Goal: Task Accomplishment & Management: Manage account settings

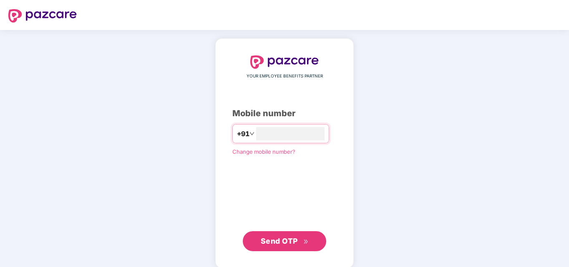
type input "**********"
click at [275, 239] on span "Send OTP" at bounding box center [279, 241] width 37 height 9
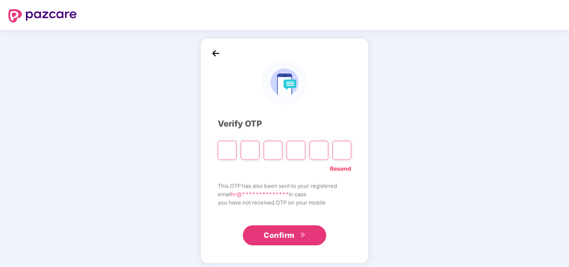
type input "*"
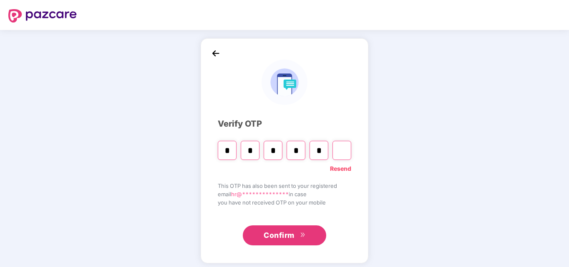
type input "*"
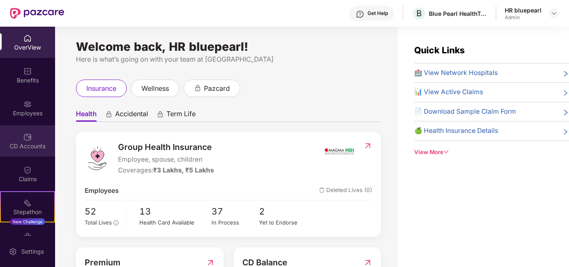
click at [28, 141] on img at bounding box center [27, 137] width 8 height 8
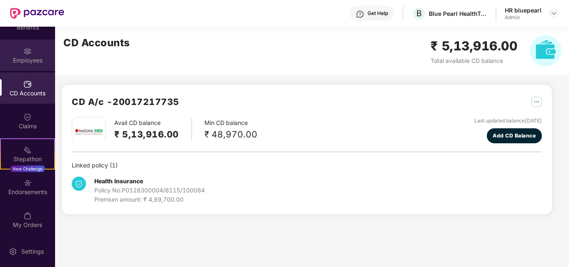
scroll to position [54, 0]
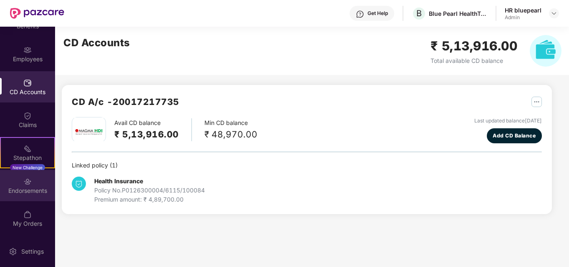
click at [22, 187] on div "Endorsements" at bounding box center [27, 191] width 55 height 8
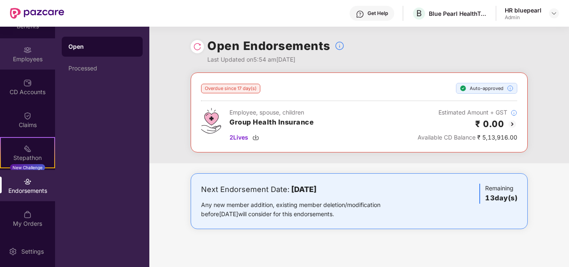
click at [27, 66] on div "Employees" at bounding box center [27, 53] width 55 height 31
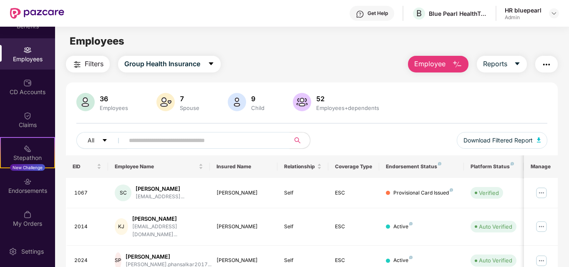
click at [447, 70] on button "Employee" at bounding box center [438, 64] width 61 height 17
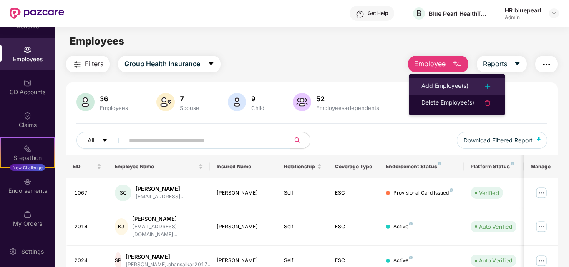
click at [441, 82] on div "Add Employee(s)" at bounding box center [444, 86] width 47 height 10
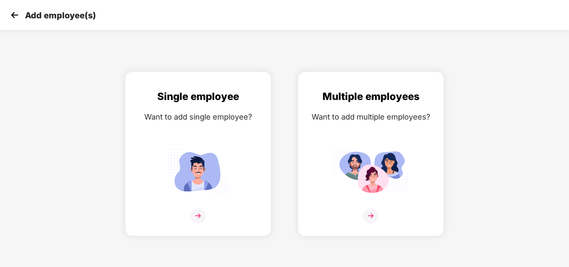
click at [13, 12] on img at bounding box center [14, 15] width 13 height 13
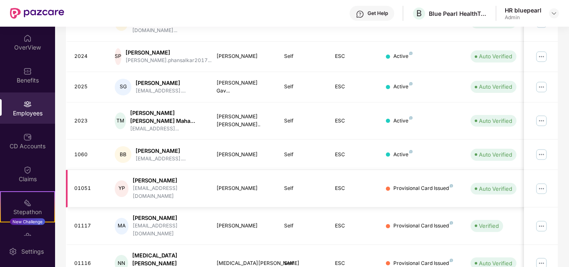
scroll to position [252, 0]
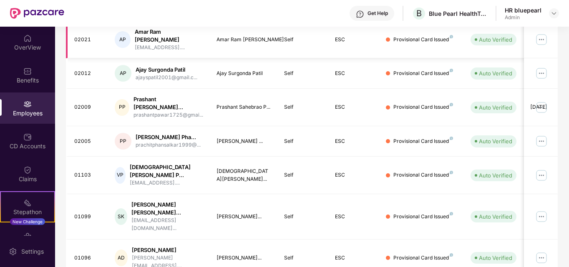
scroll to position [266, 0]
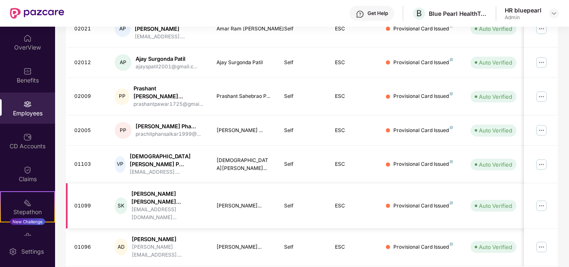
click at [544, 199] on img at bounding box center [541, 205] width 13 height 13
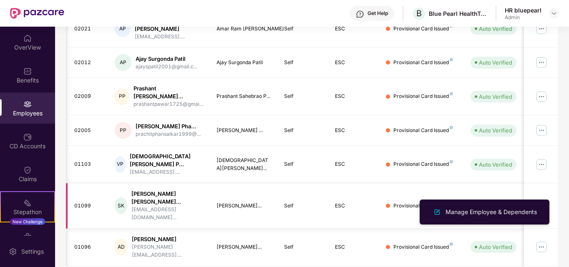
scroll to position [0, 49]
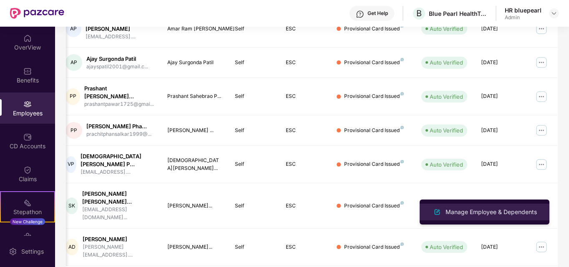
click at [466, 209] on div "Manage Employee & Dependents" at bounding box center [491, 212] width 95 height 9
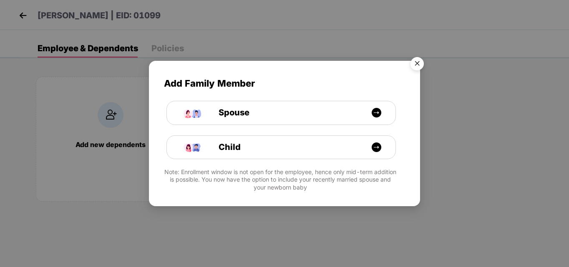
click at [418, 60] on img "Close" at bounding box center [417, 64] width 23 height 23
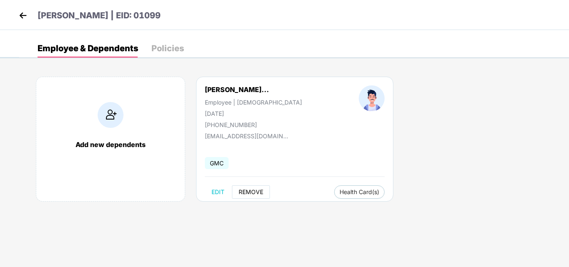
click at [252, 190] on span "REMOVE" at bounding box center [251, 192] width 25 height 7
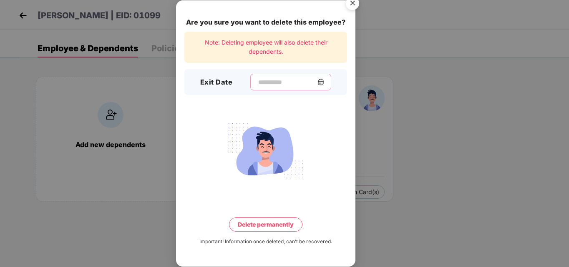
click at [257, 81] on input at bounding box center [287, 82] width 60 height 9
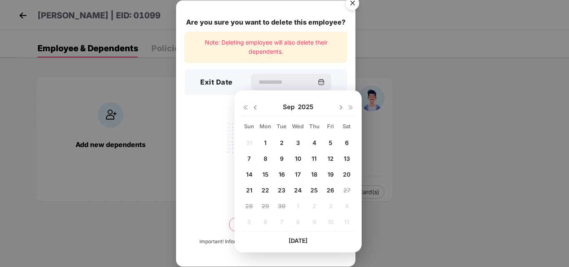
click at [266, 188] on span "22" at bounding box center [266, 190] width 8 height 7
type input "**********"
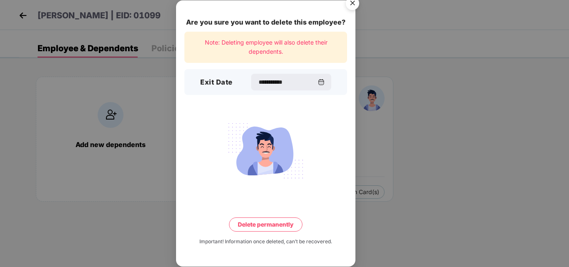
click at [264, 225] on button "Delete permanently" at bounding box center [265, 225] width 73 height 14
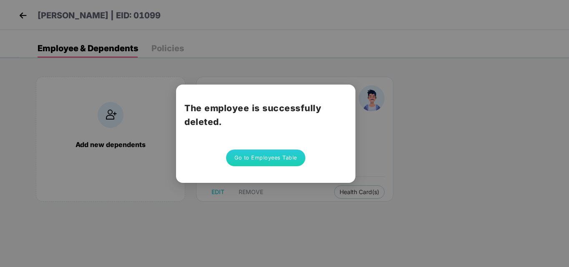
click at [262, 158] on button "Go to Employees Table" at bounding box center [265, 158] width 79 height 17
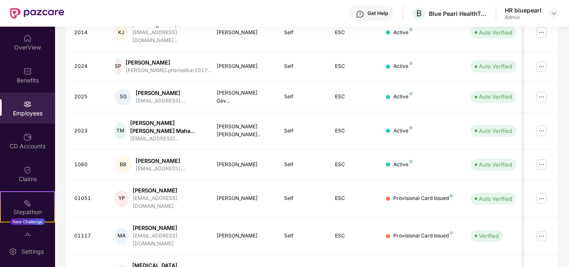
click at [262, 158] on tbody "1067 SC Saudamini Chauhan chauhansaudamini@gmail... Saudamini Chauhan Self ESC …" at bounding box center [337, 154] width 542 height 340
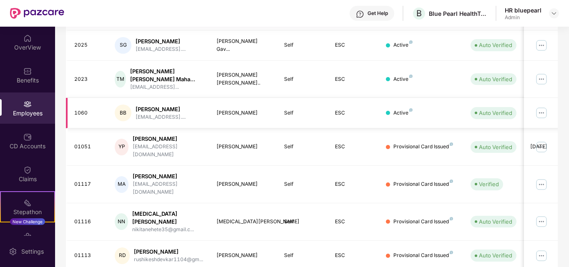
scroll to position [252, 0]
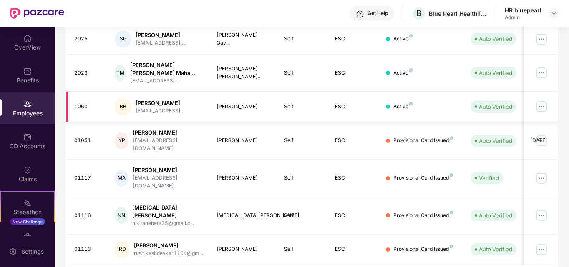
click at [259, 136] on td "Yuvraj Pawar" at bounding box center [244, 141] width 68 height 38
click at [31, 102] on div "Employees" at bounding box center [27, 108] width 55 height 31
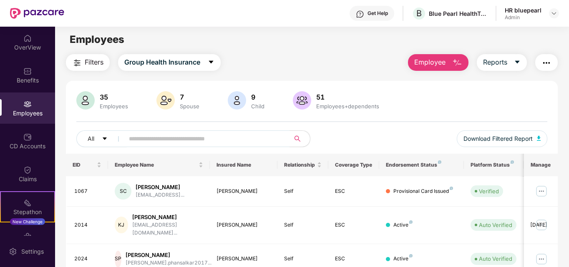
scroll to position [0, 0]
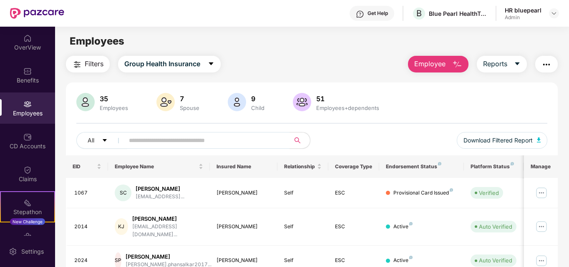
click at [451, 62] on button "Employee" at bounding box center [438, 64] width 61 height 17
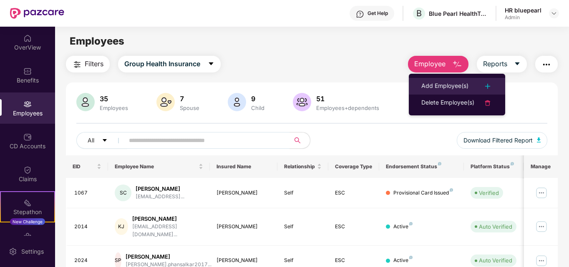
click at [443, 83] on div "Add Employee(s)" at bounding box center [444, 86] width 47 height 10
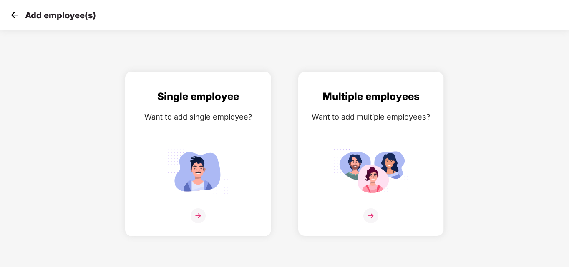
click at [199, 216] on img at bounding box center [198, 216] width 15 height 15
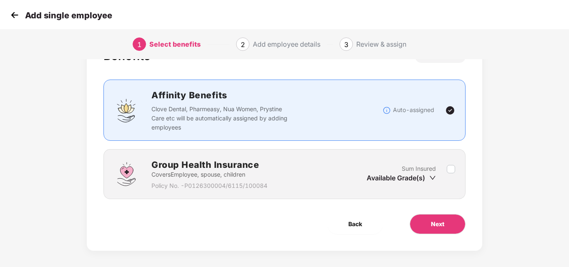
scroll to position [41, 0]
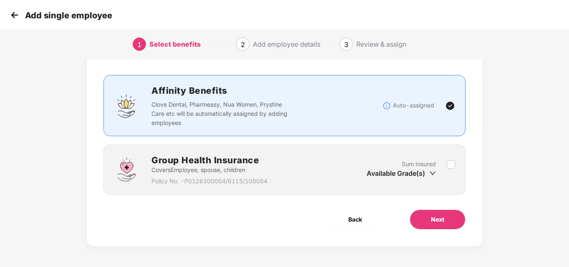
click at [449, 170] on label at bounding box center [451, 170] width 8 height 20
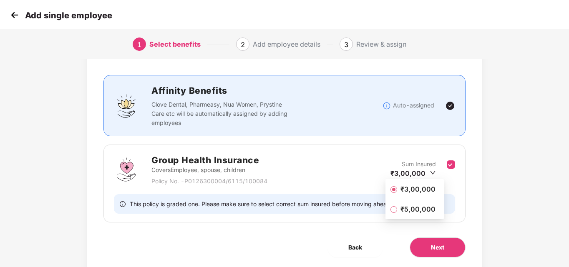
click at [425, 187] on span "₹3,00,000" at bounding box center [418, 189] width 42 height 9
click at [427, 171] on div "₹3,00,000" at bounding box center [413, 173] width 45 height 9
click at [432, 176] on icon "down" at bounding box center [433, 173] width 6 height 6
click at [345, 187] on div "Group Health Insurance Covers Employee, spouse, children Policy No. - P01263000…" at bounding box center [284, 184] width 362 height 78
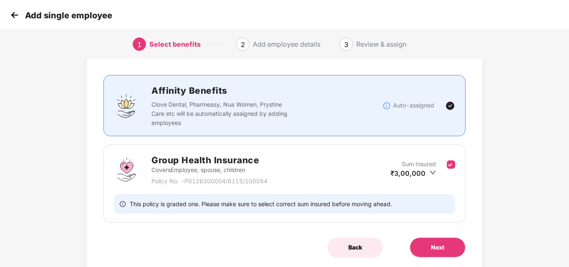
click at [355, 243] on span "Back" at bounding box center [355, 247] width 14 height 9
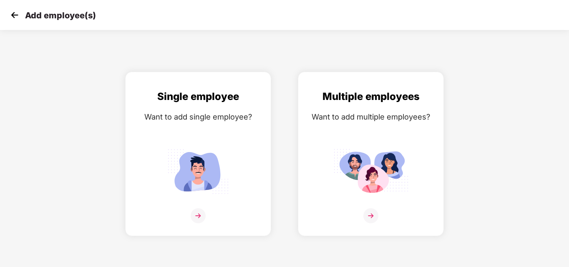
click at [5, 16] on div "Add employee(s)" at bounding box center [284, 15] width 569 height 30
click at [14, 14] on img at bounding box center [14, 15] width 13 height 13
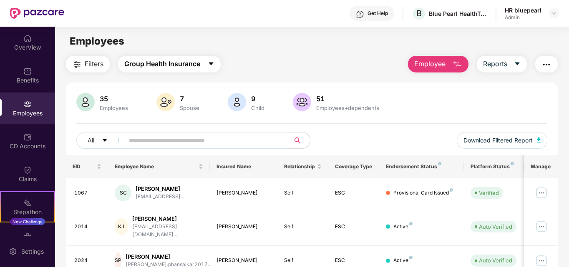
click at [203, 65] on button "Group Health Insurance" at bounding box center [169, 64] width 103 height 17
click at [231, 65] on div "Filters Group Health Insurance Employee Reports" at bounding box center [312, 64] width 492 height 17
click at [37, 45] on div "OverView" at bounding box center [27, 47] width 55 height 8
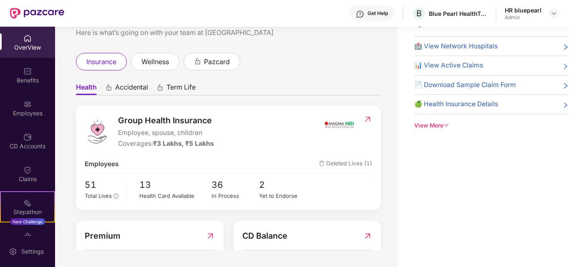
click at [127, 90] on span "Accidental" at bounding box center [131, 89] width 33 height 12
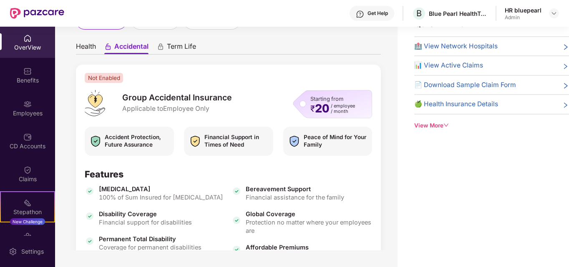
scroll to position [49, 0]
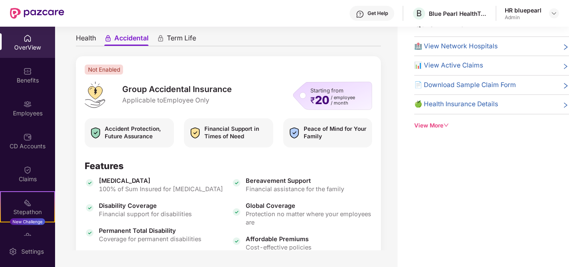
click at [177, 169] on div "Features" at bounding box center [229, 166] width 288 height 12
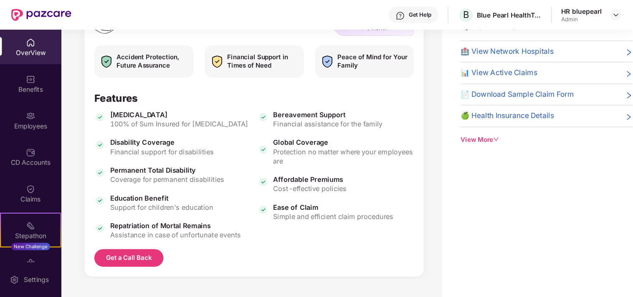
scroll to position [154, 0]
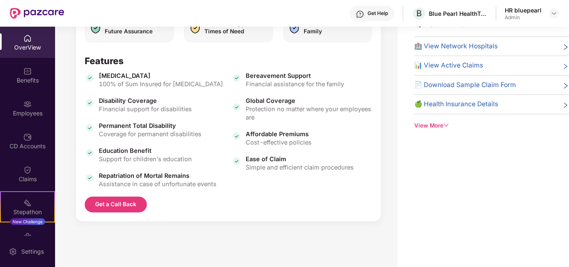
drag, startPoint x: 177, startPoint y: 169, endPoint x: 197, endPoint y: 187, distance: 26.9
click at [197, 164] on div "Education Benefit Support for children's education" at bounding box center [155, 155] width 141 height 17
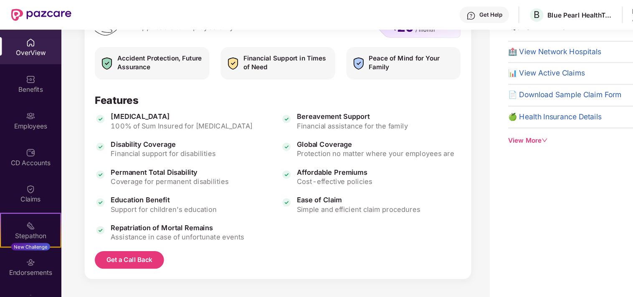
scroll to position [126, 0]
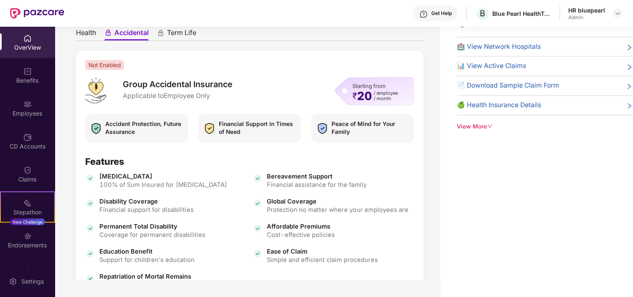
click at [252, 239] on div "Accidental Death 100% of Sum Insured for accidental death Disability Coverage F…" at bounding box center [249, 230] width 329 height 117
